Goal: Check status: Check status

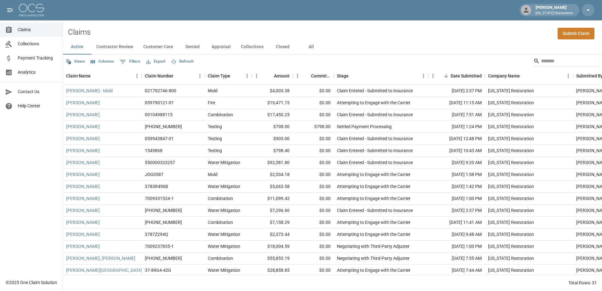
click at [31, 76] on link "Analytics" at bounding box center [31, 72] width 63 height 14
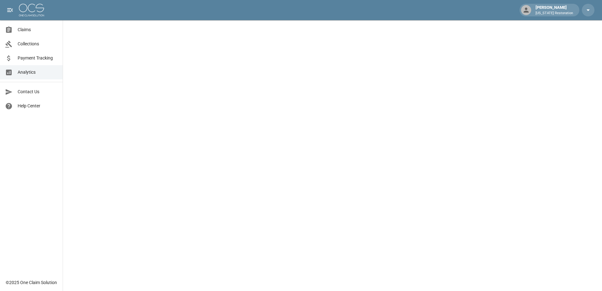
click at [26, 74] on span "Analytics" at bounding box center [38, 72] width 40 height 7
click at [31, 61] on span "Payment Tracking" at bounding box center [38, 58] width 40 height 7
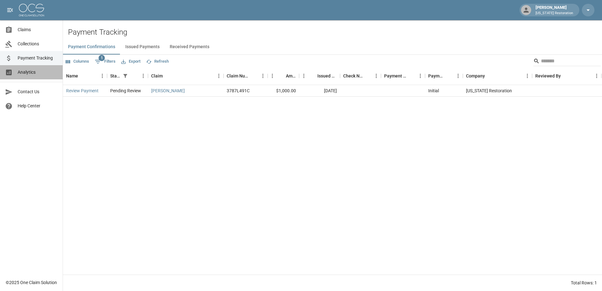
click at [29, 74] on span "Analytics" at bounding box center [38, 72] width 40 height 7
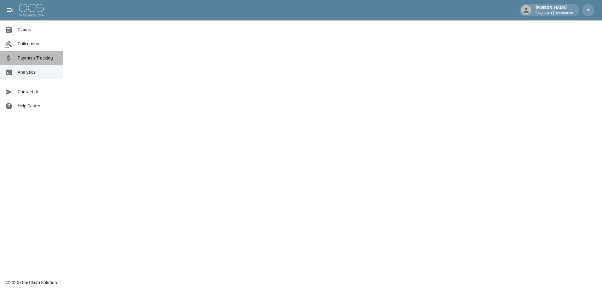
click at [24, 62] on link "Payment Tracking" at bounding box center [31, 58] width 63 height 14
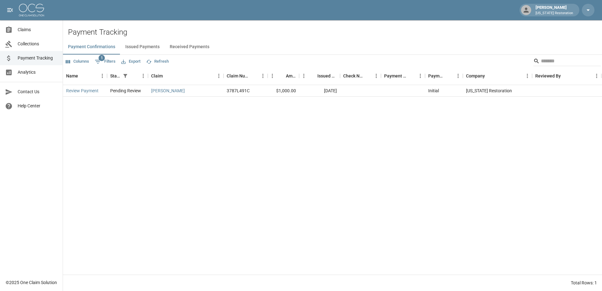
click at [38, 75] on span "Analytics" at bounding box center [38, 72] width 40 height 7
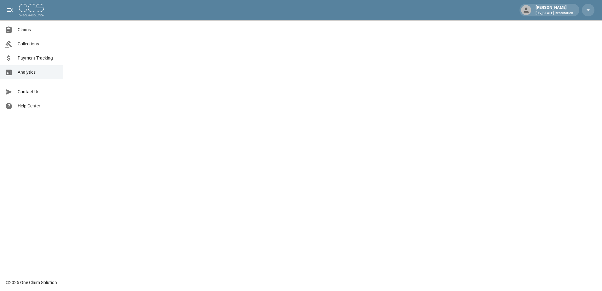
click at [34, 60] on span "Payment Tracking" at bounding box center [38, 58] width 40 height 7
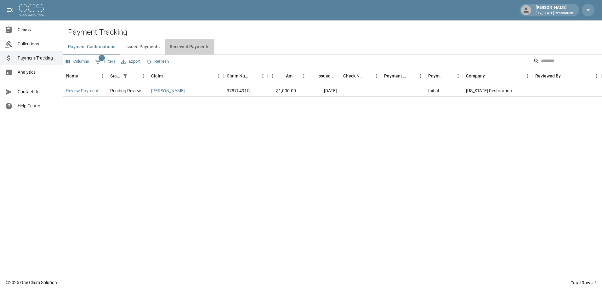
click at [189, 47] on button "Received Payments" at bounding box center [190, 46] width 50 height 15
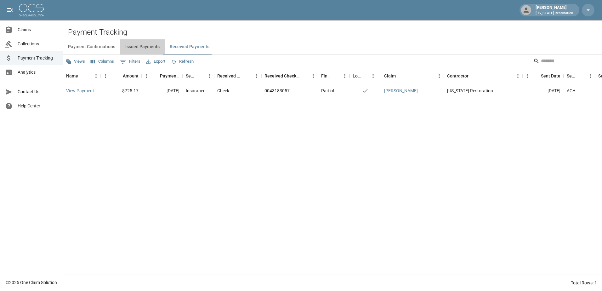
click at [147, 46] on button "Issued Payments" at bounding box center [142, 46] width 44 height 15
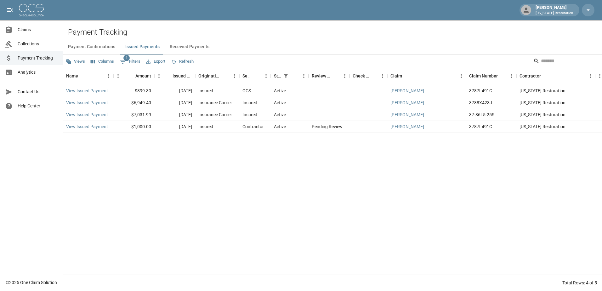
click at [186, 46] on button "Received Payments" at bounding box center [190, 46] width 50 height 15
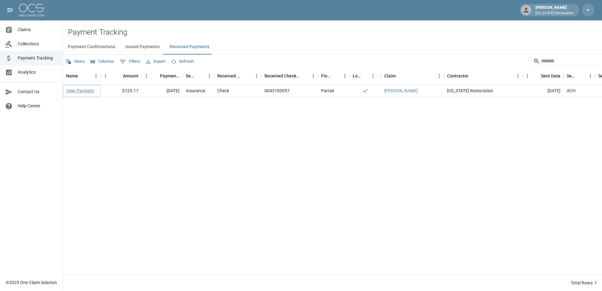
click at [81, 89] on link "View Payment" at bounding box center [80, 91] width 28 height 6
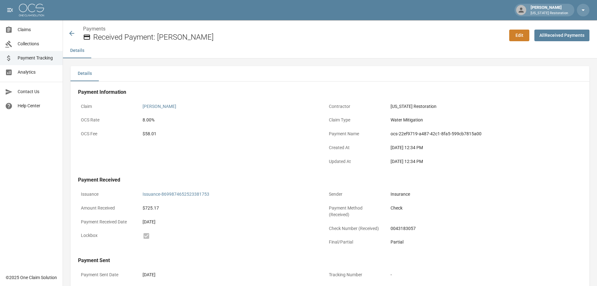
click at [74, 31] on icon at bounding box center [72, 34] width 8 height 8
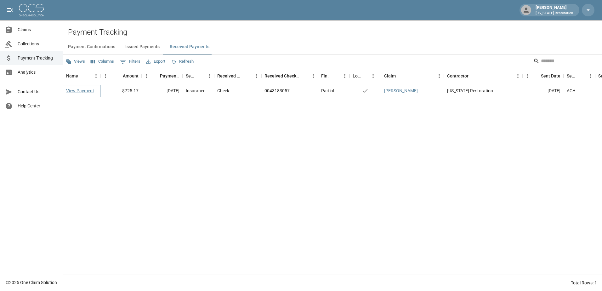
click at [74, 91] on link "View Payment" at bounding box center [80, 91] width 28 height 6
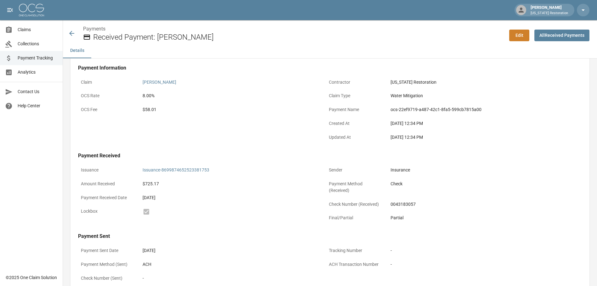
scroll to position [63, 0]
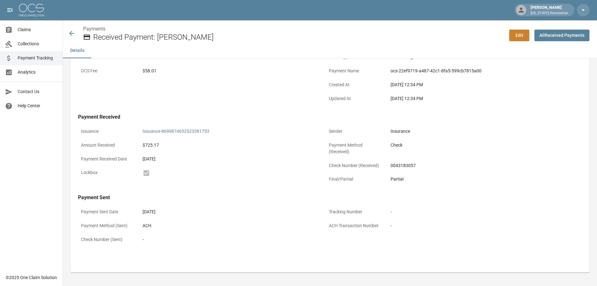
click at [73, 35] on icon at bounding box center [72, 34] width 8 height 8
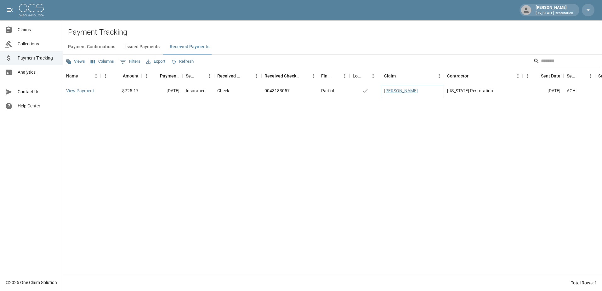
click at [397, 92] on link "[PERSON_NAME]" at bounding box center [401, 91] width 34 height 6
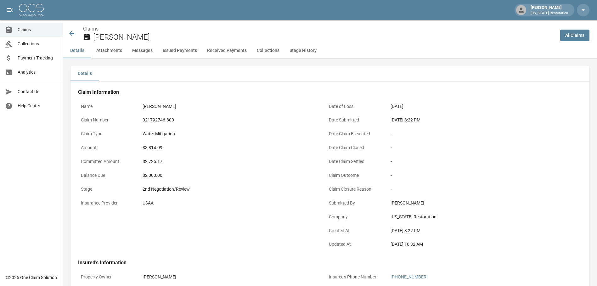
click at [72, 32] on icon at bounding box center [72, 34] width 8 height 8
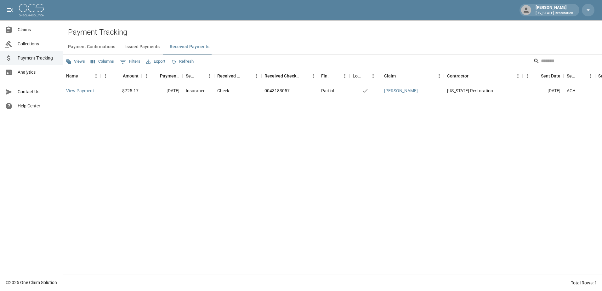
click at [149, 47] on button "Issued Payments" at bounding box center [142, 46] width 44 height 15
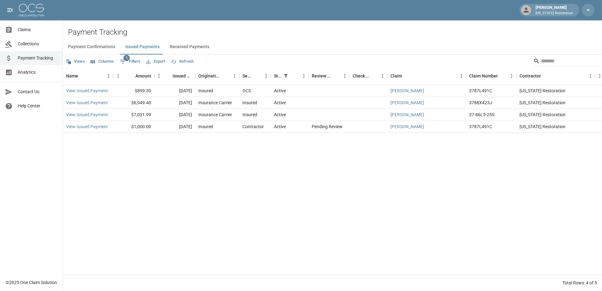
click at [193, 45] on button "Received Payments" at bounding box center [190, 46] width 50 height 15
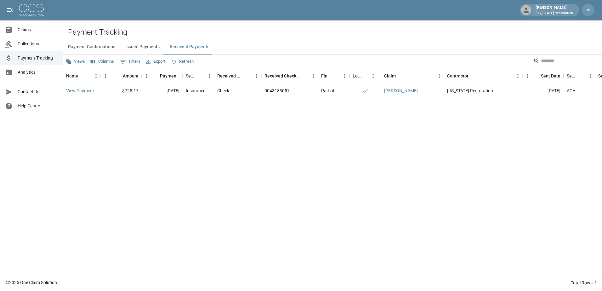
click at [89, 49] on button "Payment Confirmations" at bounding box center [91, 46] width 57 height 15
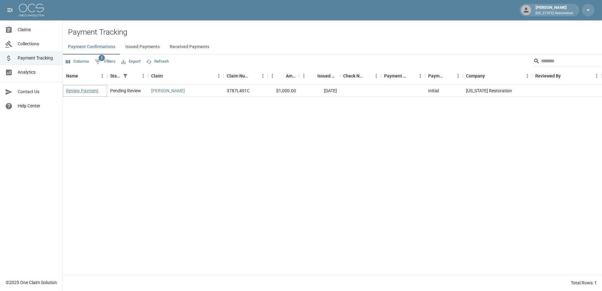
click at [83, 91] on link "Review Payment" at bounding box center [82, 91] width 32 height 6
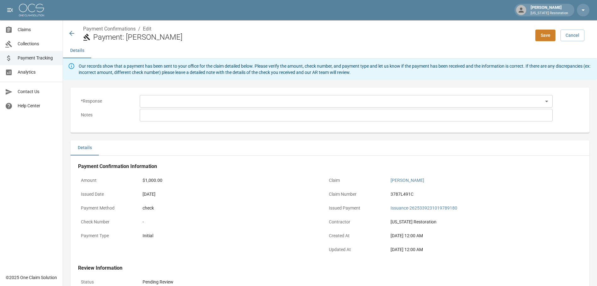
click at [547, 102] on body "[PERSON_NAME] [US_STATE] Restoration Claims Collections Payment Tracking Analyt…" at bounding box center [298, 192] width 597 height 384
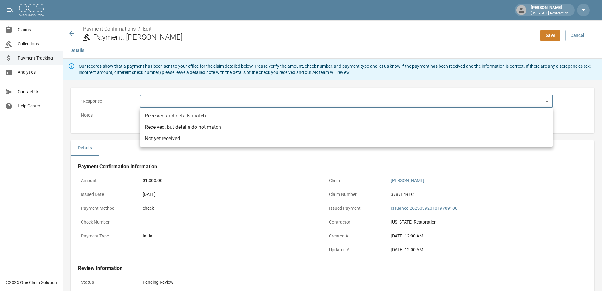
click at [230, 228] on div at bounding box center [301, 145] width 602 height 291
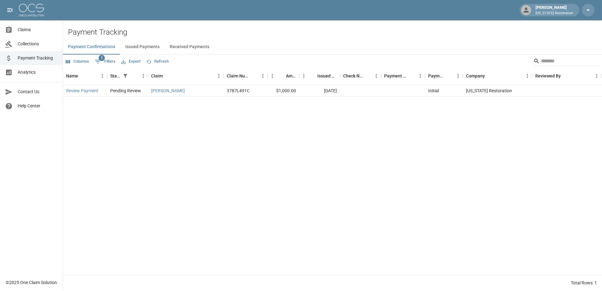
click at [24, 42] on span "Collections" at bounding box center [38, 44] width 40 height 7
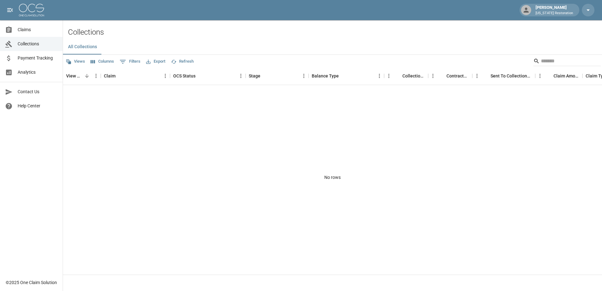
click at [33, 64] on link "Payment Tracking" at bounding box center [31, 58] width 63 height 14
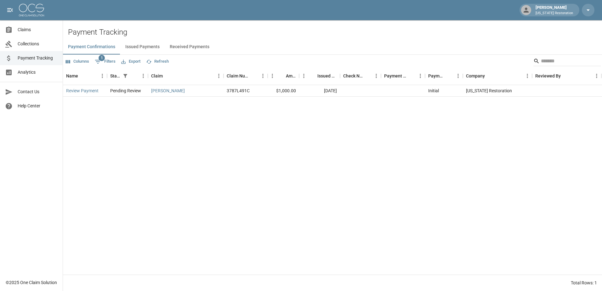
click at [24, 74] on span "Analytics" at bounding box center [38, 72] width 40 height 7
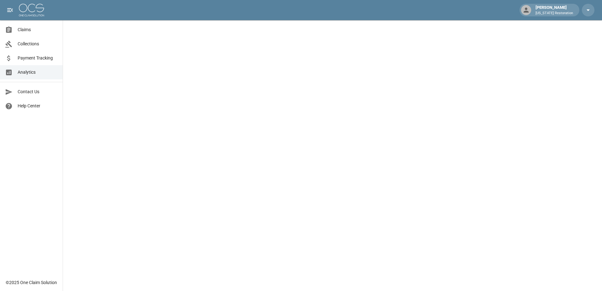
click at [23, 29] on span "Claims" at bounding box center [38, 29] width 40 height 7
